Goal: Transaction & Acquisition: Obtain resource

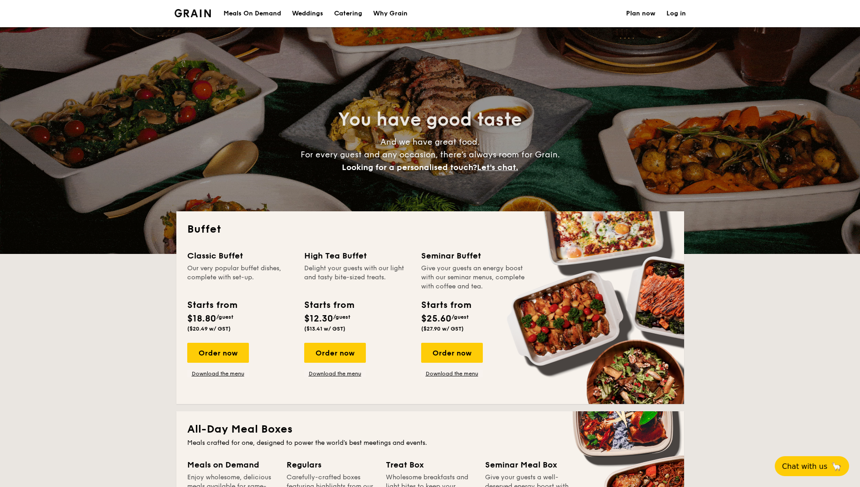
select select
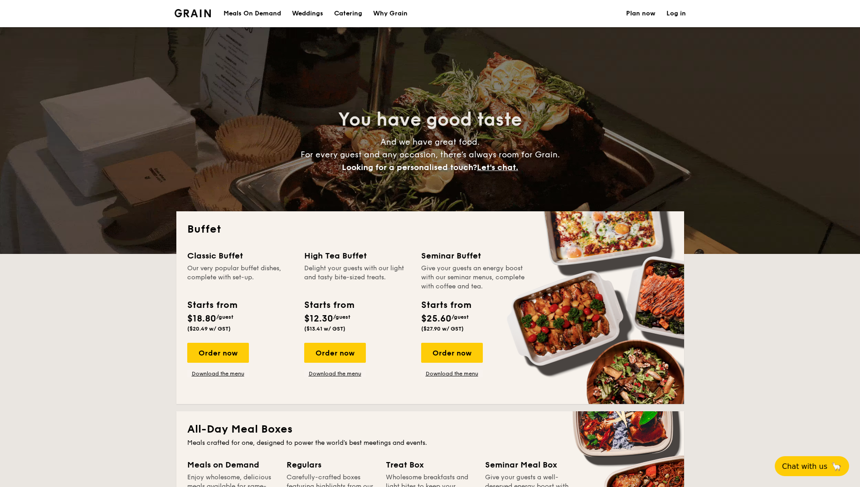
click at [267, 15] on div "Meals On Demand" at bounding box center [253, 13] width 58 height 27
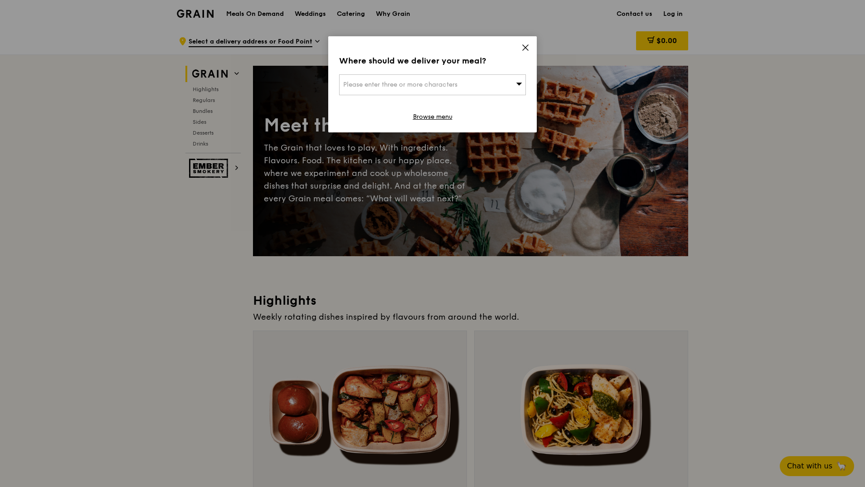
click at [528, 51] on icon at bounding box center [525, 48] width 8 height 8
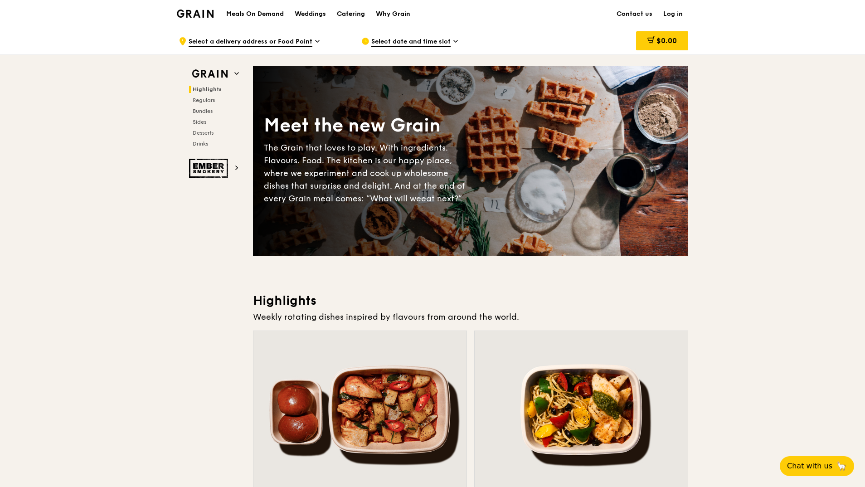
click at [354, 14] on div "Catering" at bounding box center [351, 13] width 28 height 27
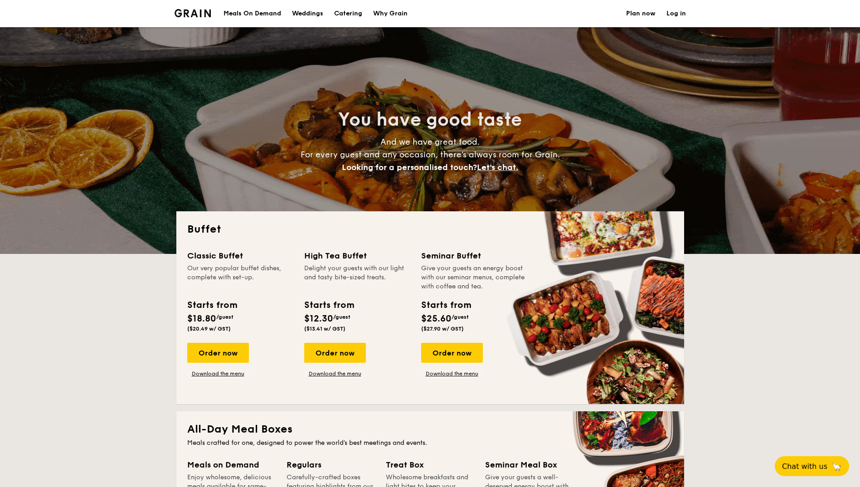
select select
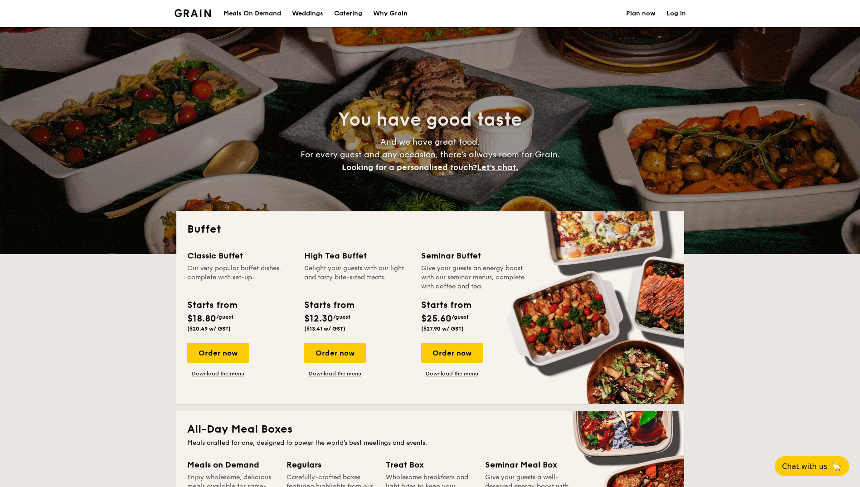
click at [353, 12] on h1 "Catering" at bounding box center [348, 13] width 28 height 27
click at [335, 355] on div "Order now" at bounding box center [335, 353] width 62 height 20
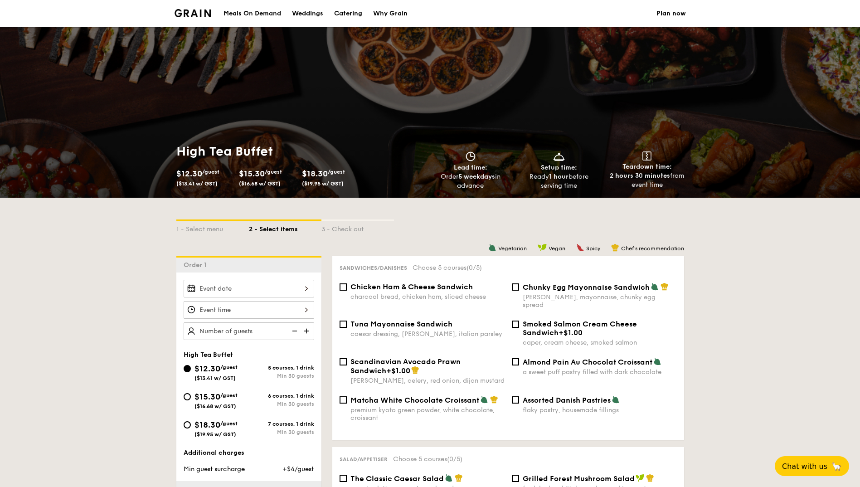
select select
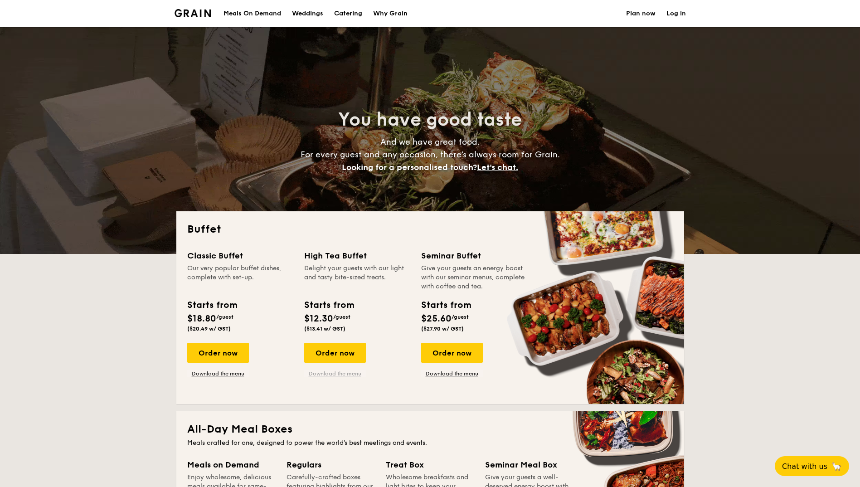
click at [327, 372] on link "Download the menu" at bounding box center [335, 373] width 62 height 7
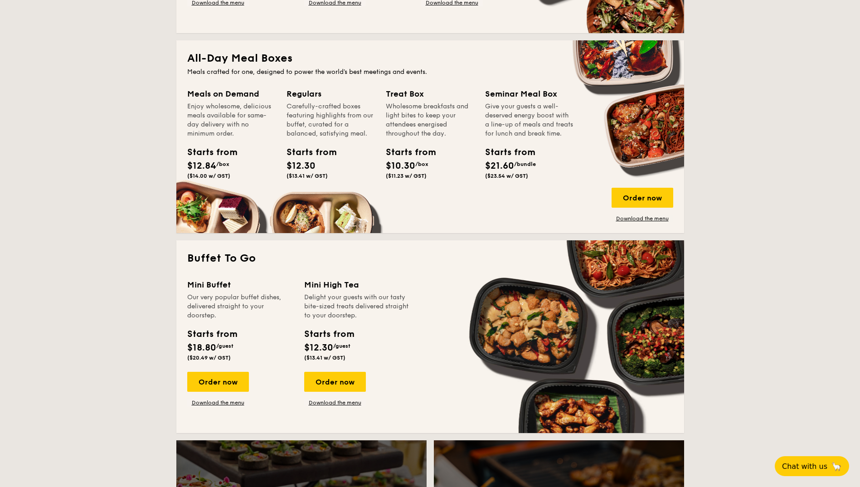
scroll to position [453, 0]
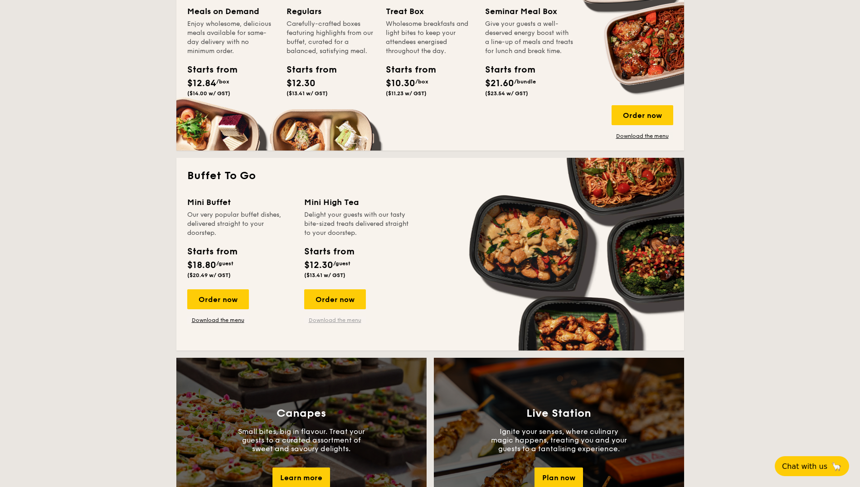
click at [328, 323] on link "Download the menu" at bounding box center [335, 319] width 62 height 7
